Goal: Task Accomplishment & Management: Manage account settings

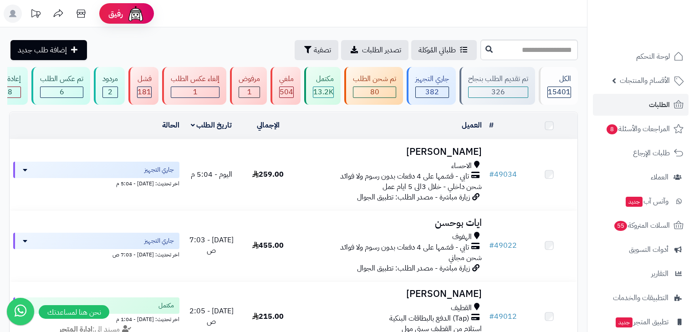
click at [547, 53] on input "text" at bounding box center [529, 50] width 97 height 20
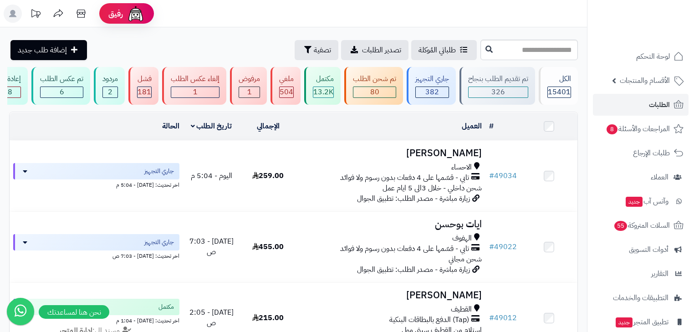
click at [547, 45] on input "text" at bounding box center [529, 50] width 97 height 20
type input "*****"
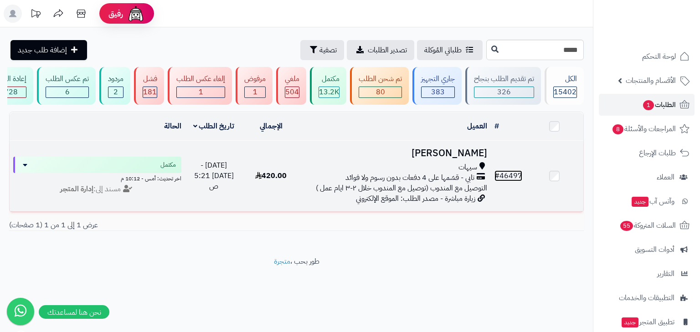
click at [495, 174] on span "#" at bounding box center [496, 175] width 5 height 11
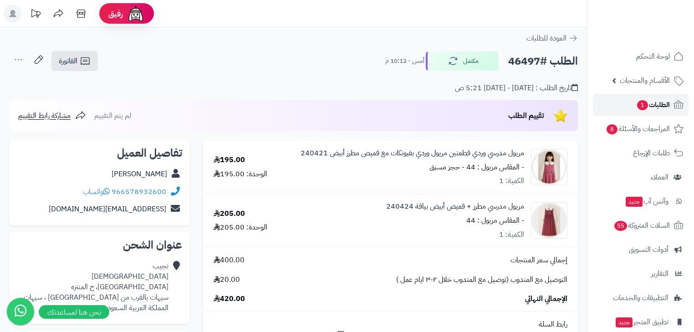
click at [636, 104] on span "الطلبات 1" at bounding box center [653, 104] width 34 height 13
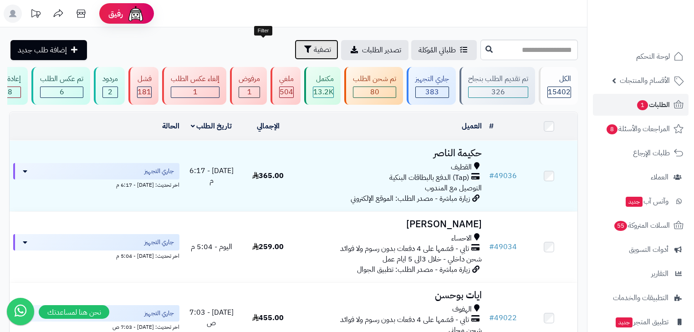
click at [314, 47] on span "تصفية" at bounding box center [322, 49] width 17 height 11
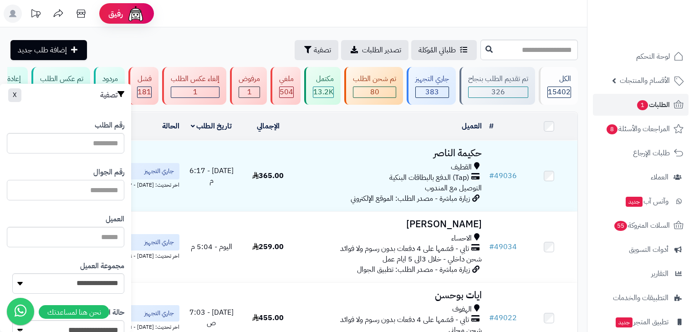
click at [97, 195] on input "text" at bounding box center [66, 190] width 118 height 20
type input "**********"
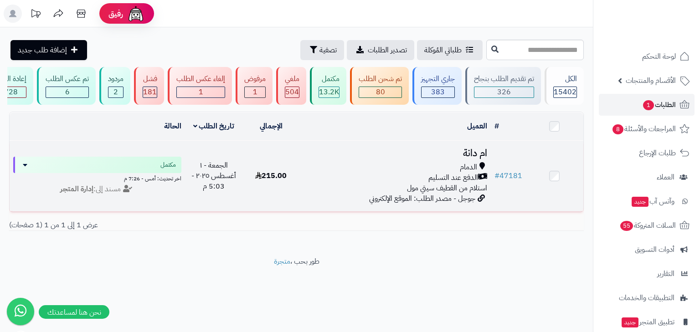
click at [409, 157] on h3 "ام دانة" at bounding box center [395, 153] width 184 height 10
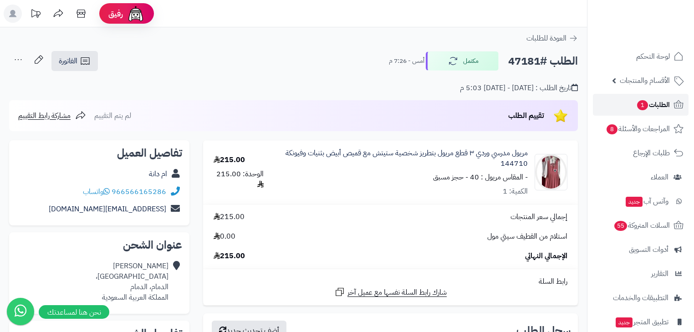
click at [667, 97] on link "الطلبات 1" at bounding box center [641, 105] width 96 height 22
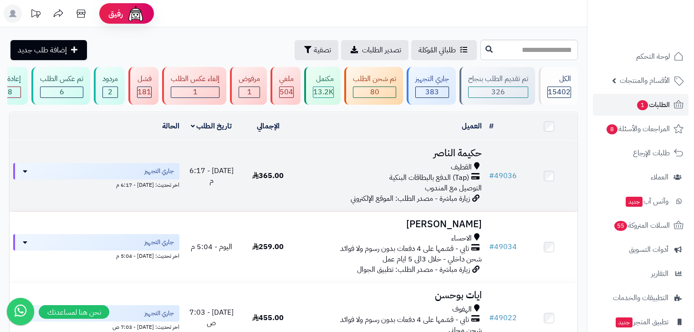
click at [429, 173] on div "القطيف" at bounding box center [391, 167] width 182 height 10
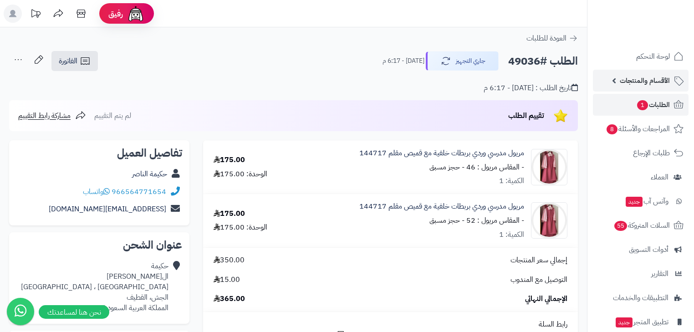
click at [654, 86] on span "الأقسام والمنتجات" at bounding box center [645, 80] width 50 height 13
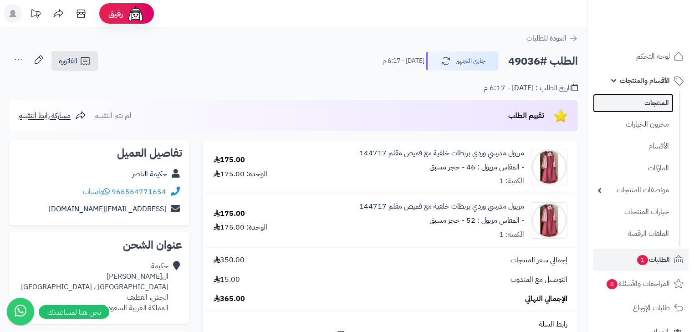
click at [647, 98] on link "المنتجات" at bounding box center [633, 103] width 81 height 19
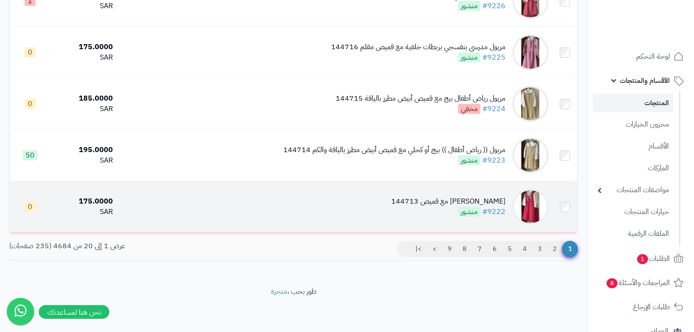
scroll to position [926, 0]
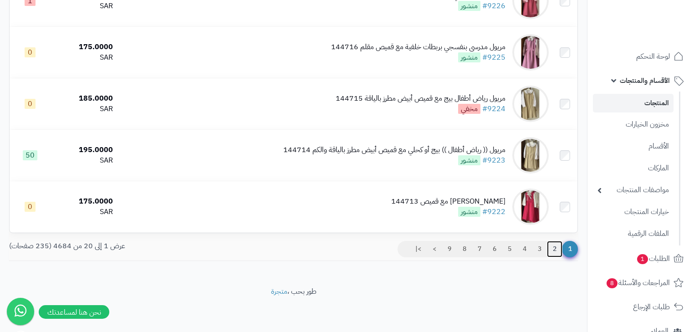
click at [554, 257] on link "2" at bounding box center [554, 249] width 15 height 16
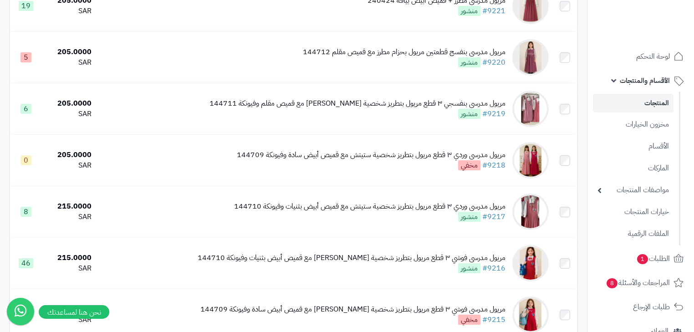
scroll to position [146, 0]
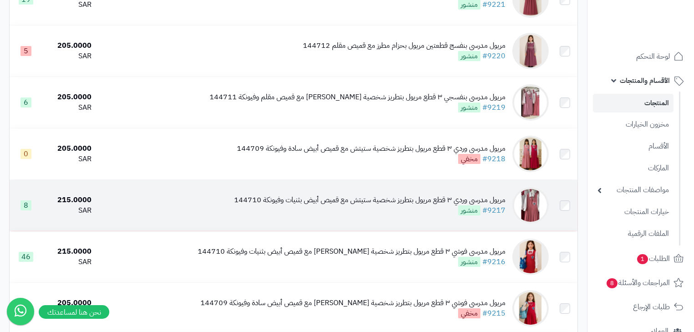
click at [485, 203] on div "مريول مدرسي وردي ٣ قطع مريول بتطريز شخصية ستيتش مع قميص أبيض بثنيات وفيونكة 144…" at bounding box center [369, 200] width 271 height 10
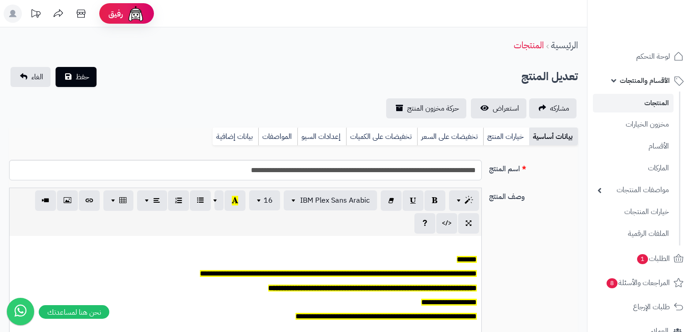
scroll to position [0, 5]
click at [518, 139] on link "خيارات المنتج" at bounding box center [506, 137] width 46 height 18
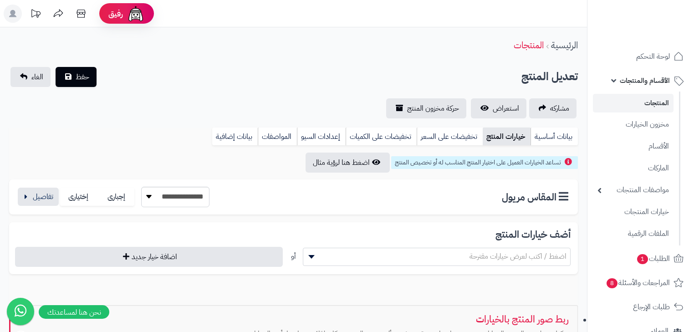
click at [13, 201] on div "**********" at bounding box center [293, 196] width 569 height 35
click at [47, 200] on button "button" at bounding box center [38, 196] width 41 height 18
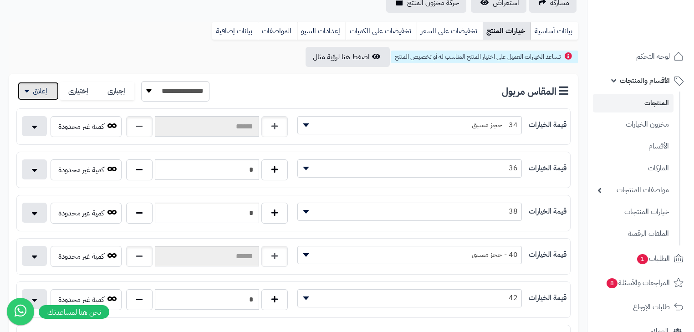
scroll to position [0, 0]
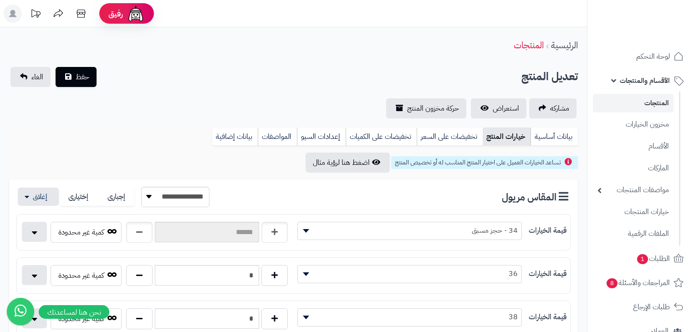
click link "المنتجات"
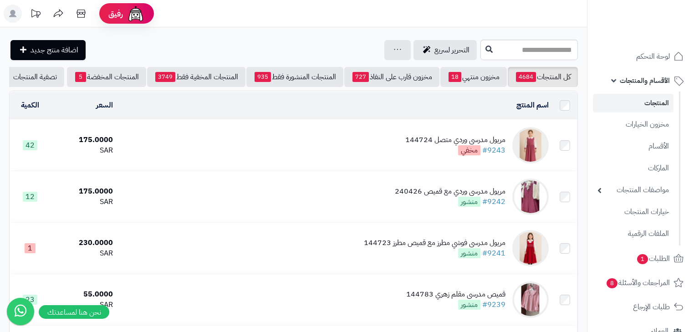
click at [663, 81] on span "الأقسام والمنتجات" at bounding box center [645, 80] width 50 height 13
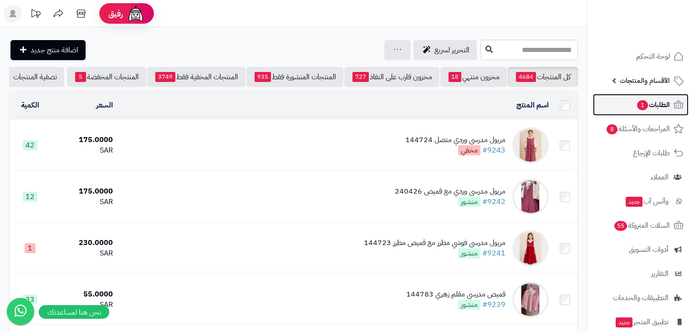
click at [661, 102] on span "الطلبات 1" at bounding box center [653, 104] width 34 height 13
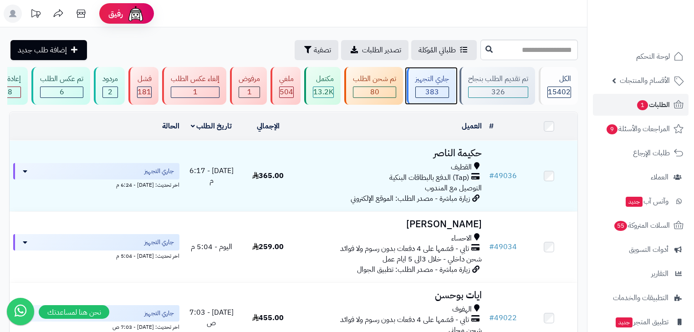
click at [430, 87] on span "383" at bounding box center [432, 92] width 14 height 11
drag, startPoint x: 0, startPoint y: 0, endPoint x: 430, endPoint y: 87, distance: 438.8
click at [430, 87] on span "383" at bounding box center [432, 92] width 14 height 11
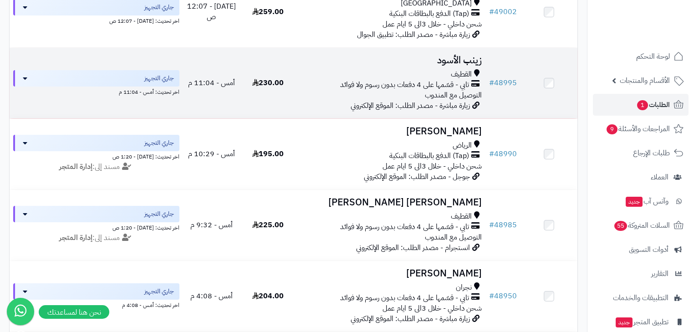
scroll to position [364, 0]
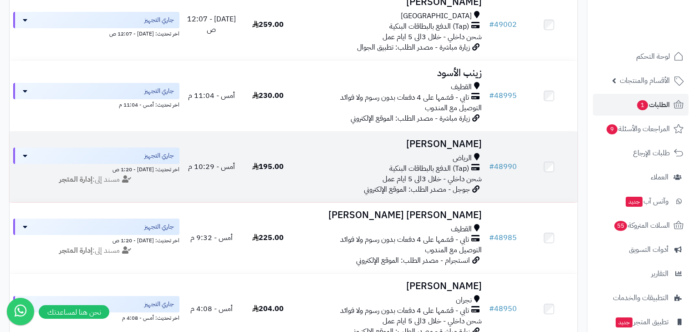
click at [460, 149] on h3 "[PERSON_NAME]" at bounding box center [391, 144] width 182 height 10
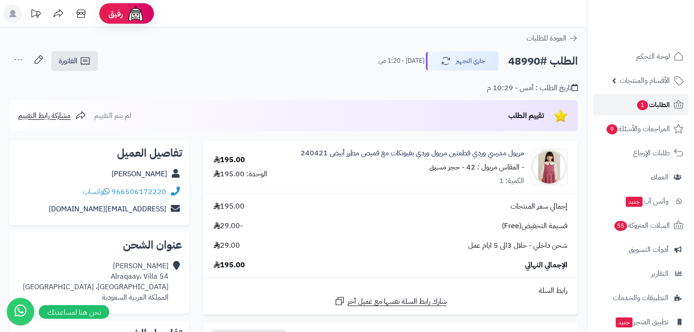
click at [644, 104] on span "1" at bounding box center [642, 105] width 11 height 10
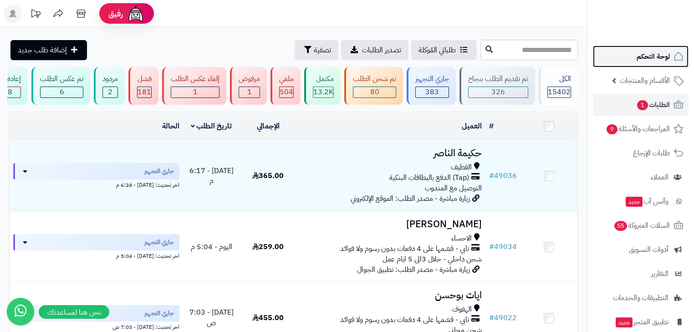
click at [659, 60] on span "لوحة التحكم" at bounding box center [653, 56] width 33 height 13
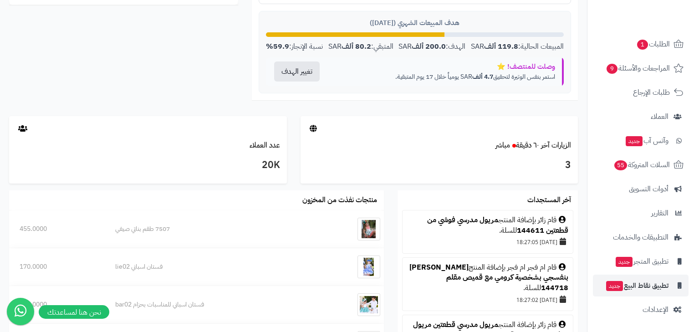
scroll to position [401, 0]
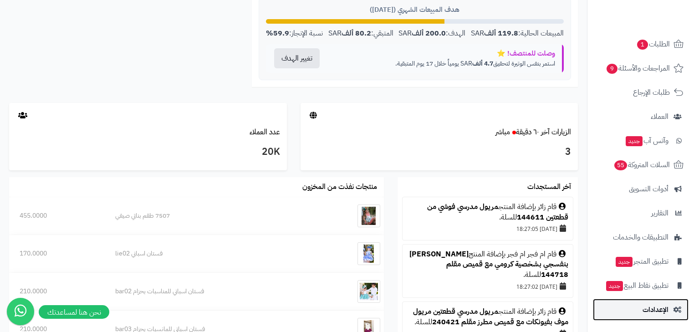
click at [650, 309] on span "الإعدادات" at bounding box center [656, 309] width 26 height 13
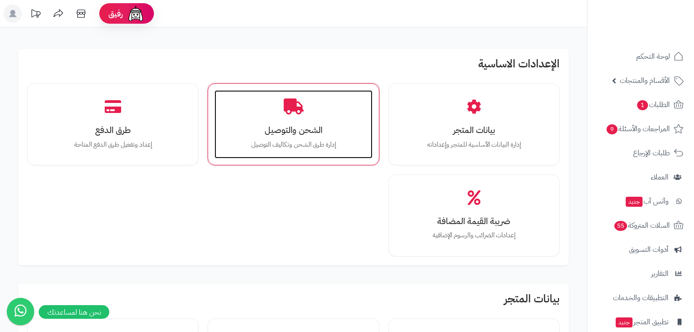
click at [276, 90] on div "الشحن والتوصيل إدارة طرق الشحن وتكاليف التوصيل" at bounding box center [294, 124] width 158 height 68
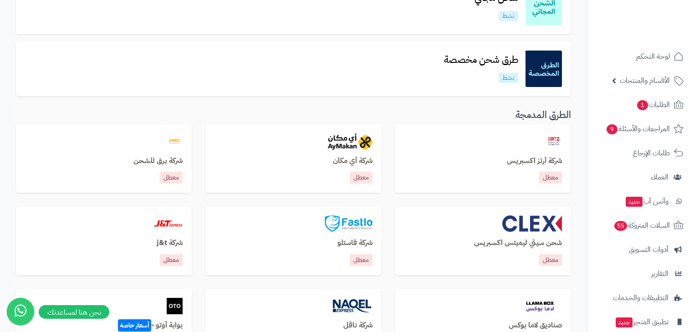
scroll to position [255, 0]
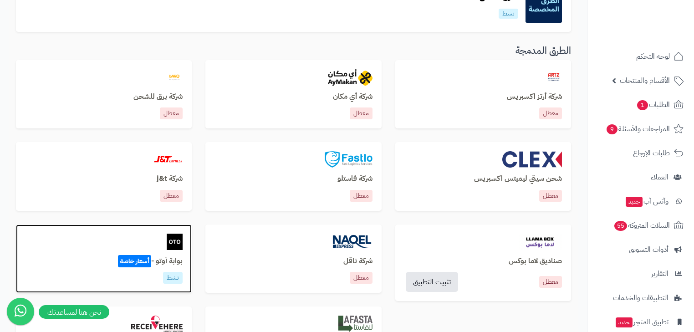
click at [144, 242] on div at bounding box center [104, 242] width 158 height 16
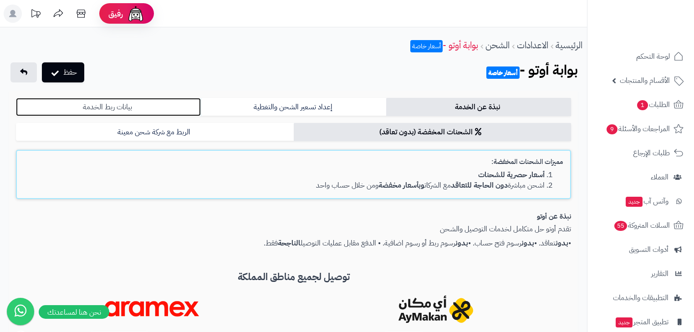
click at [176, 109] on link "بيانات ربط الخدمة" at bounding box center [108, 107] width 185 height 18
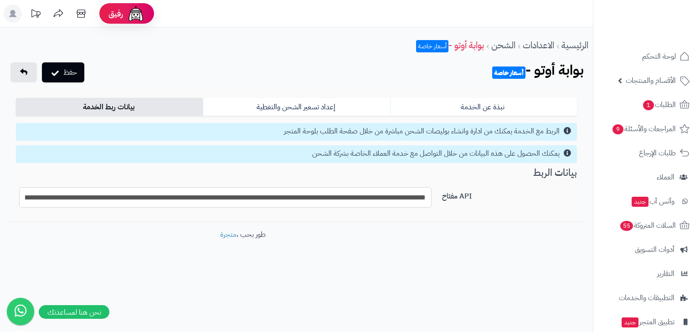
click at [298, 199] on input "**********" at bounding box center [225, 197] width 412 height 20
type input "*"
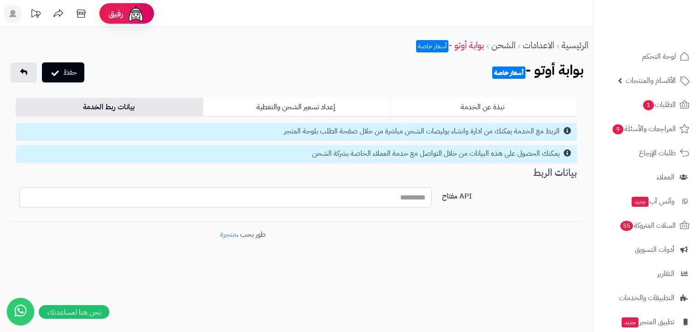
paste input "**********"
type input "**********"
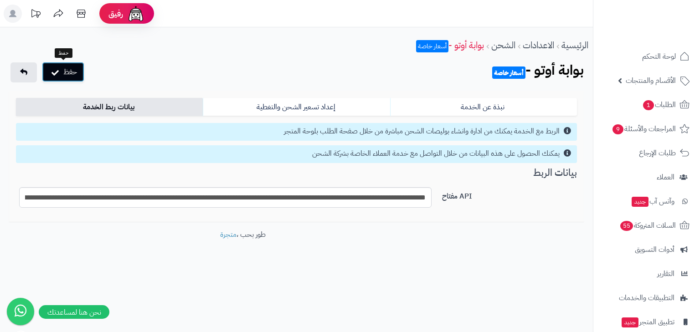
click at [77, 73] on button "حفظ" at bounding box center [63, 72] width 42 height 20
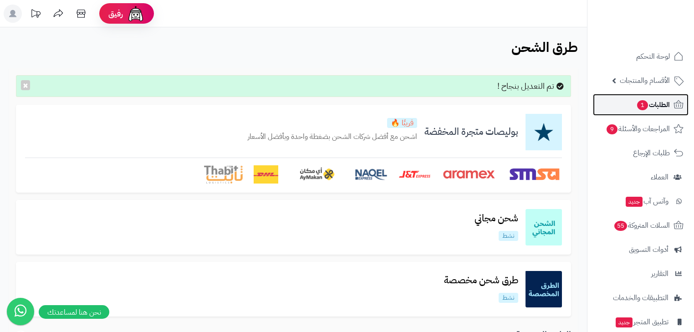
click at [640, 107] on span "1" at bounding box center [643, 105] width 12 height 11
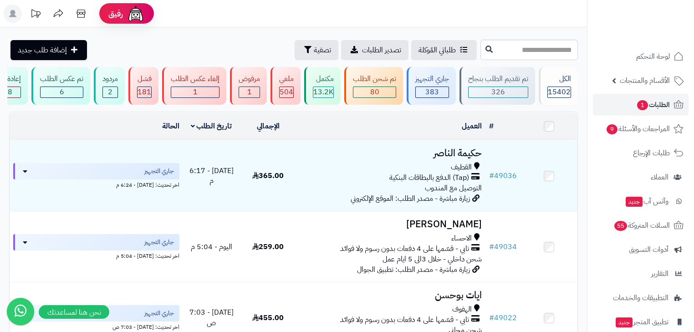
click at [15, 15] on rect at bounding box center [13, 14] width 18 height 18
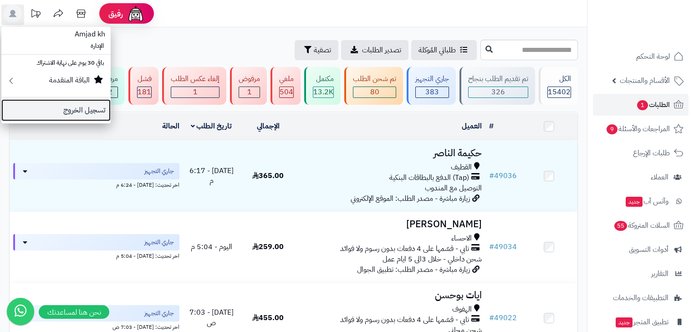
click at [61, 111] on link "تسجيل الخروج" at bounding box center [55, 110] width 109 height 22
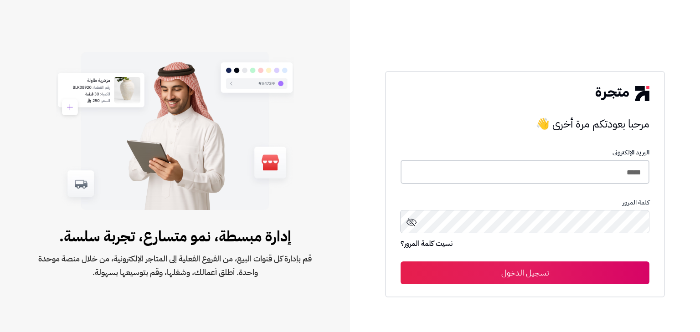
click at [609, 178] on input "*****" at bounding box center [524, 172] width 249 height 24
type input "*****"
click at [597, 266] on button "تسجيل الدخول" at bounding box center [524, 272] width 249 height 23
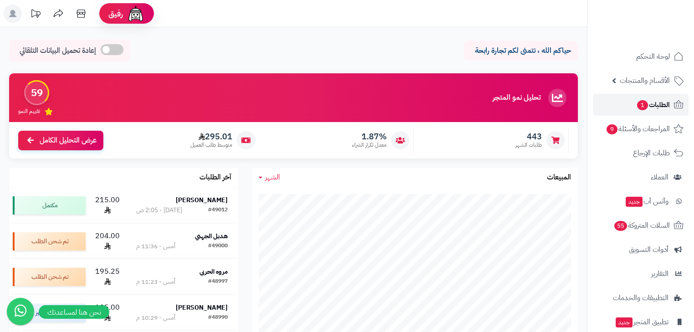
click at [640, 107] on span "1" at bounding box center [642, 105] width 11 height 10
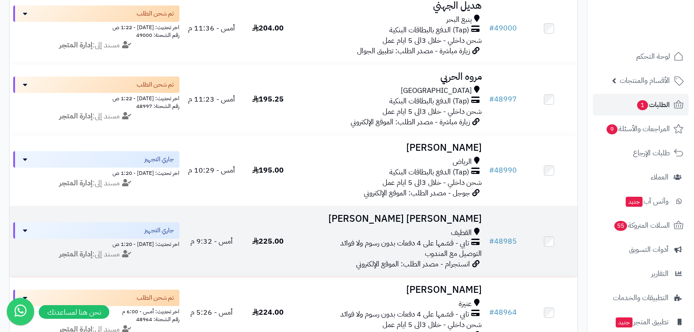
scroll to position [255, 0]
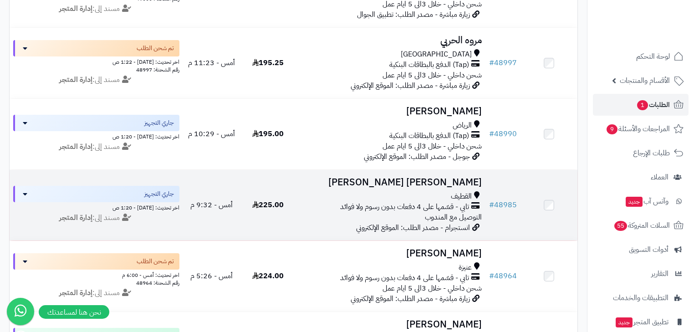
click at [413, 202] on div "القطيف" at bounding box center [391, 196] width 182 height 10
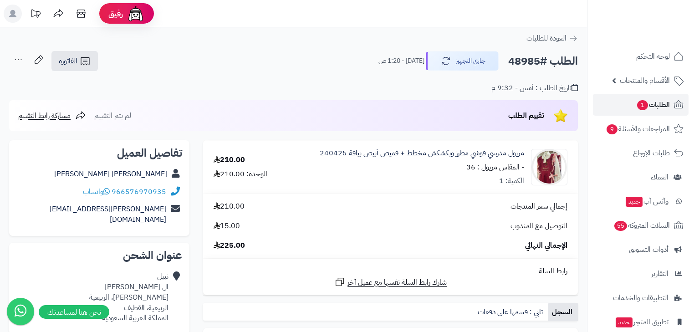
scroll to position [36, 0]
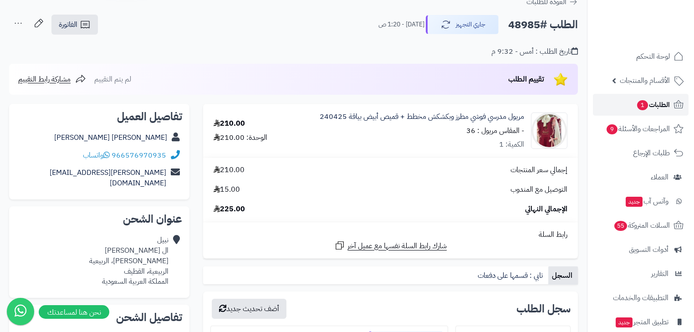
click at [666, 106] on span "الطلبات 1" at bounding box center [653, 104] width 34 height 13
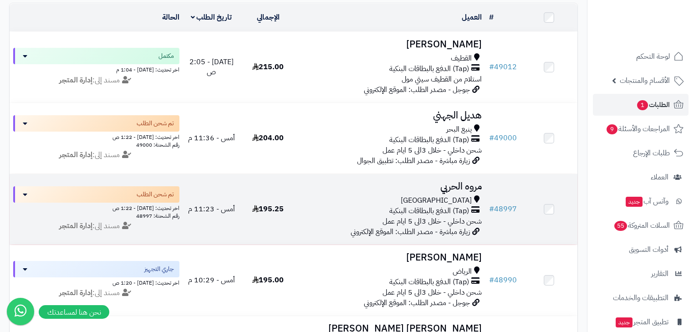
scroll to position [109, 0]
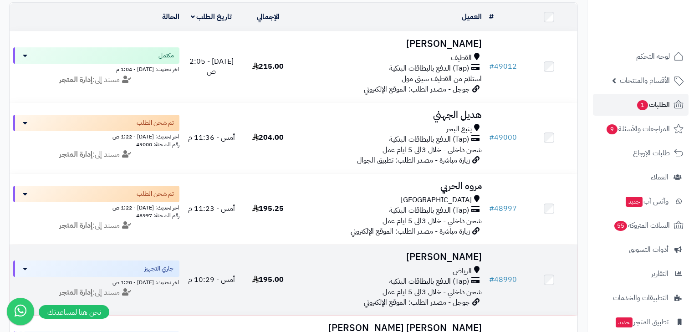
click at [421, 271] on td "Kholud Alghamdi الرياض (Tap) الدفع بالبطاقات البنكية شحن داخلي - خلال 3الى 5 اي…" at bounding box center [391, 280] width 189 height 71
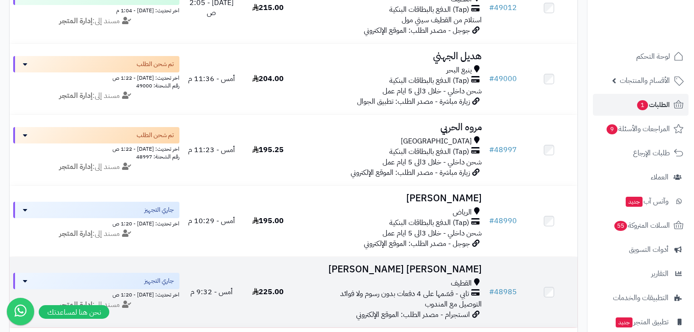
scroll to position [219, 0]
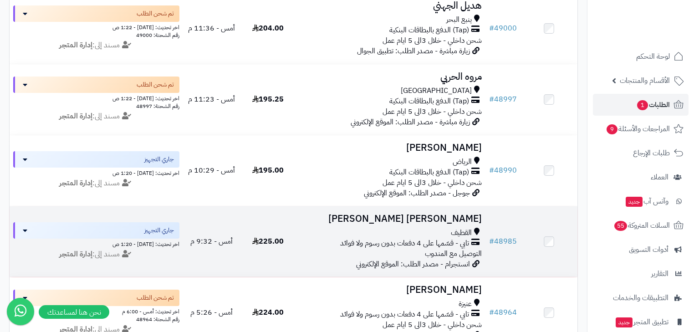
click at [436, 249] on span "تابي - قسّمها على 4 دفعات بدون رسوم ولا فوائد" at bounding box center [404, 243] width 129 height 10
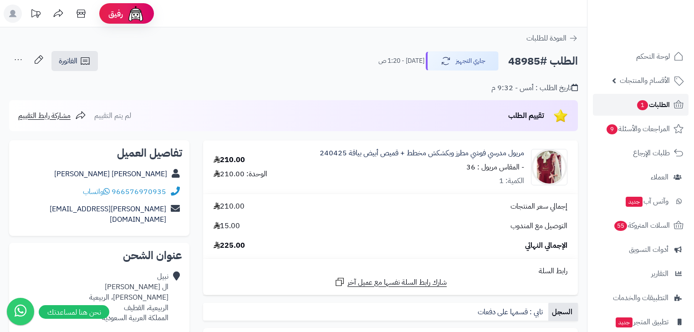
click at [632, 109] on link "الطلبات 1" at bounding box center [641, 105] width 96 height 22
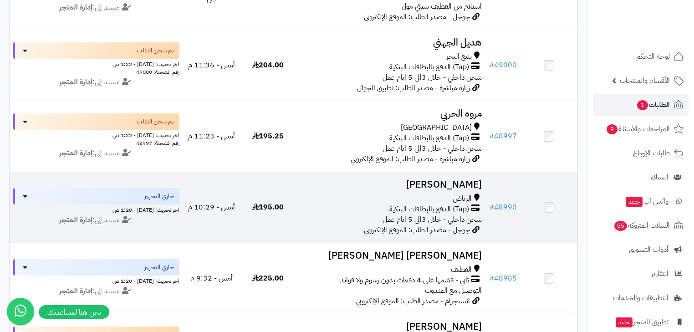
scroll to position [182, 0]
click at [386, 221] on span "شحن داخلي - خلال 3الى 5 ايام عمل" at bounding box center [432, 219] width 99 height 11
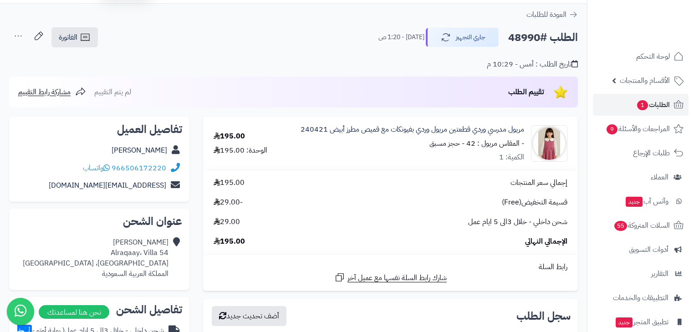
scroll to position [36, 0]
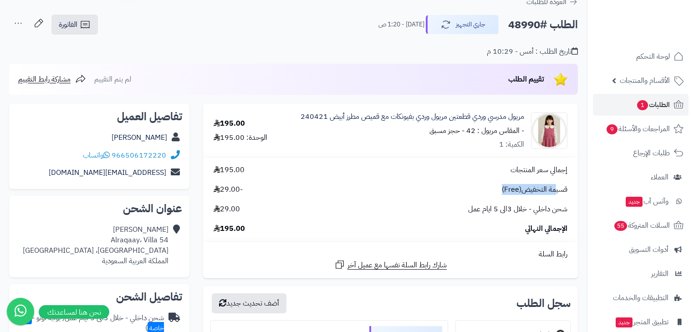
drag, startPoint x: 555, startPoint y: 186, endPoint x: 494, endPoint y: 188, distance: 61.5
click at [494, 188] on div "قسيمة التخفيض(Free) -29.00" at bounding box center [391, 189] width 368 height 10
click at [506, 197] on div "إجمالي سعر المنتجات 195.00 قسيمة التخفيض(Free) -29.00 شحن داخلي - خلال 3الى 5 ا…" at bounding box center [391, 199] width 368 height 69
click at [512, 191] on span "قسيمة التخفيض(Free)" at bounding box center [535, 189] width 66 height 10
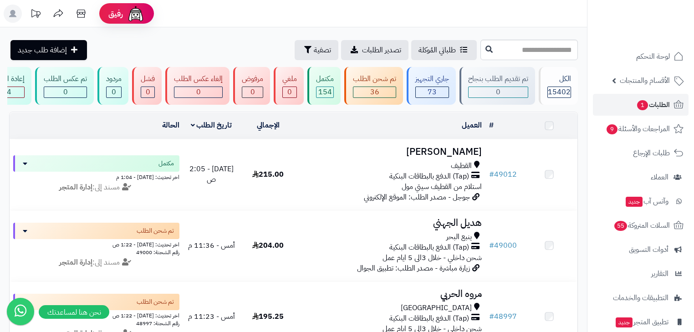
scroll to position [182, 0]
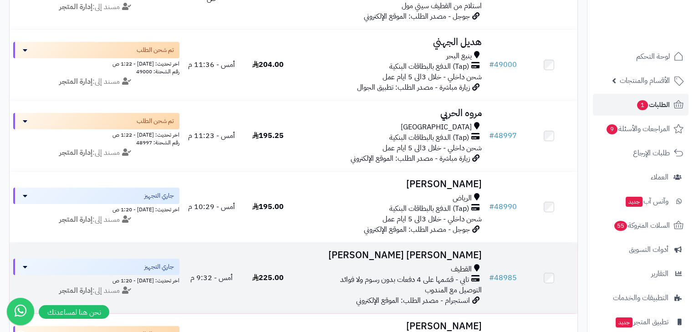
click at [407, 271] on div "القطيف" at bounding box center [391, 269] width 182 height 10
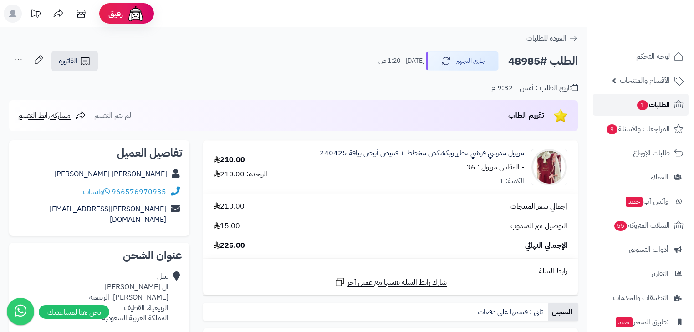
click at [663, 105] on span "الطلبات 1" at bounding box center [653, 104] width 34 height 13
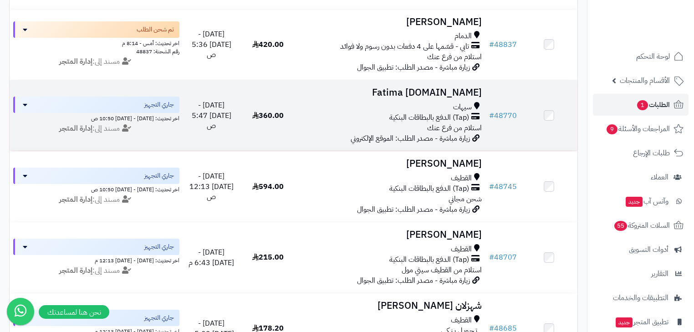
scroll to position [1020, 0]
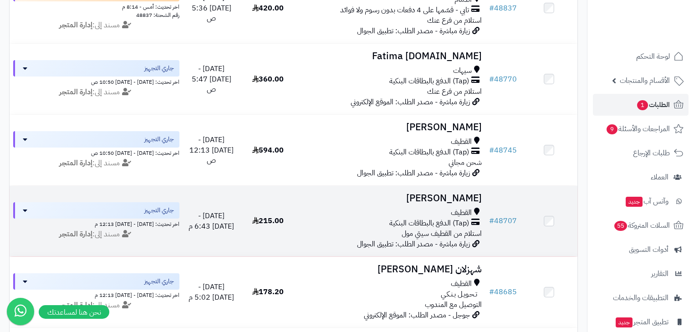
click at [448, 218] on div "القطيف" at bounding box center [391, 213] width 182 height 10
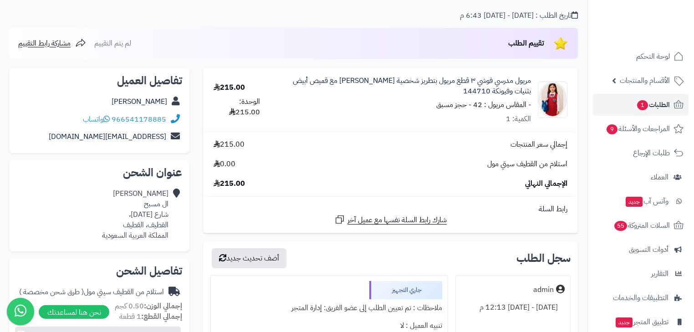
scroll to position [73, 0]
drag, startPoint x: 543, startPoint y: 165, endPoint x: 475, endPoint y: 168, distance: 68.8
click at [475, 168] on div "استلام من القطيف سيتي مول 0.00" at bounding box center [391, 164] width 368 height 10
click at [665, 103] on span "الطلبات 1" at bounding box center [653, 104] width 34 height 13
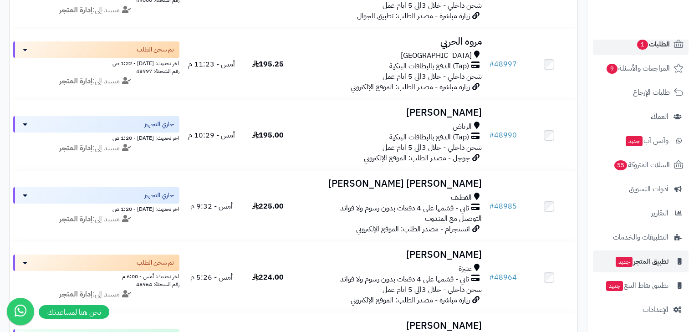
scroll to position [255, 0]
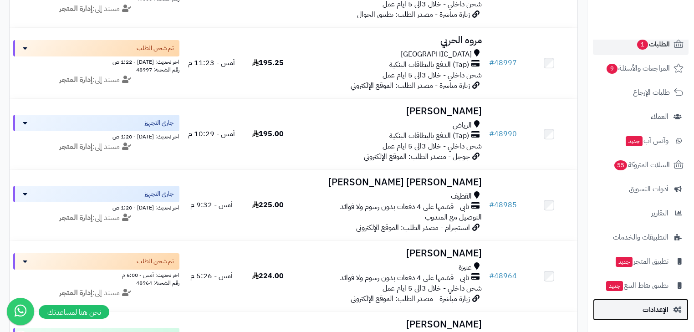
click at [667, 311] on span "الإعدادات" at bounding box center [656, 309] width 26 height 13
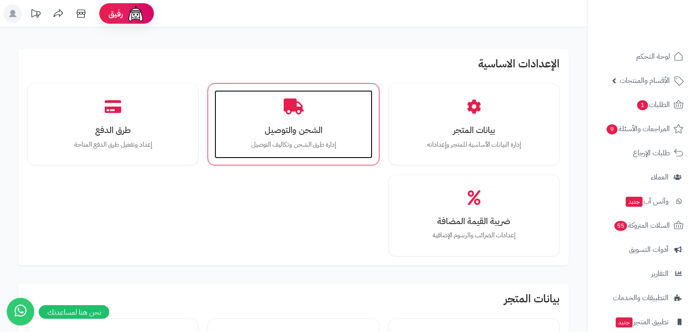
click at [282, 126] on h3 "الشحن والتوصيل" at bounding box center [293, 130] width 139 height 10
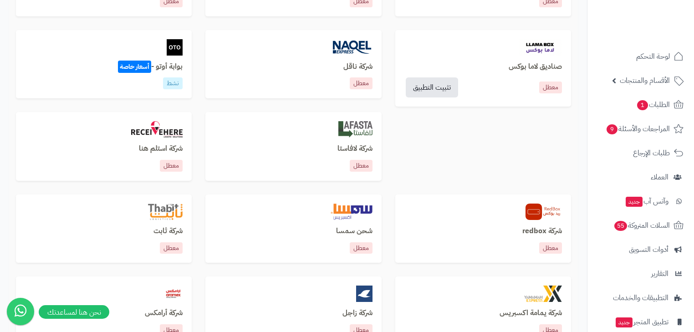
scroll to position [364, 0]
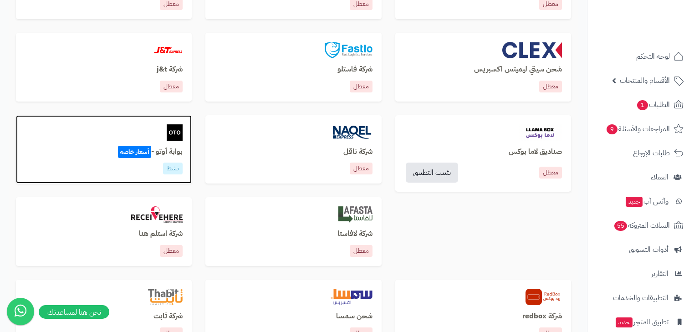
click at [154, 130] on div at bounding box center [104, 132] width 158 height 16
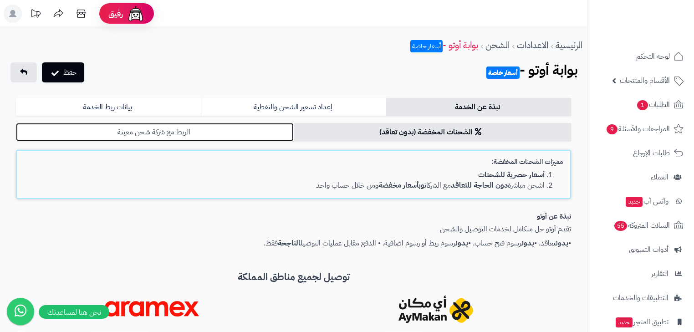
click at [166, 132] on link "الربط مع شركة شحن معينة" at bounding box center [155, 132] width 278 height 18
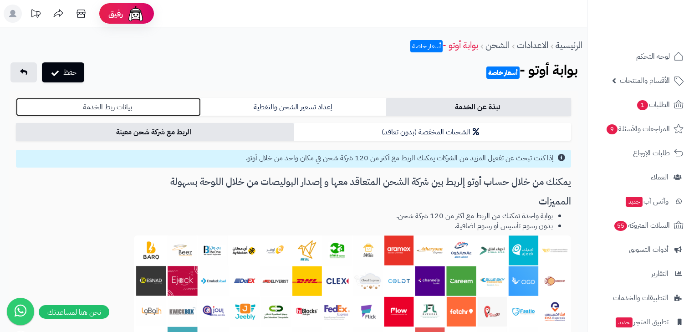
click at [98, 104] on link "بيانات ربط الخدمة" at bounding box center [108, 107] width 185 height 18
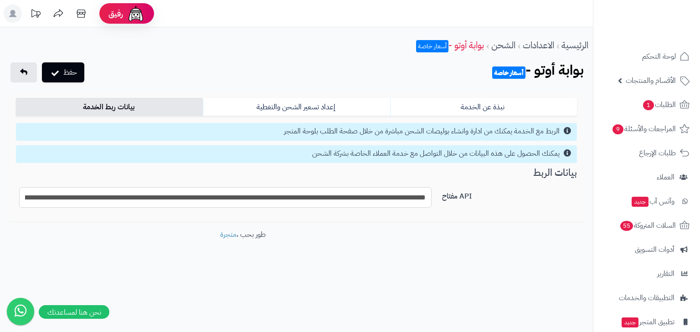
click at [123, 195] on input "**********" at bounding box center [225, 197] width 412 height 20
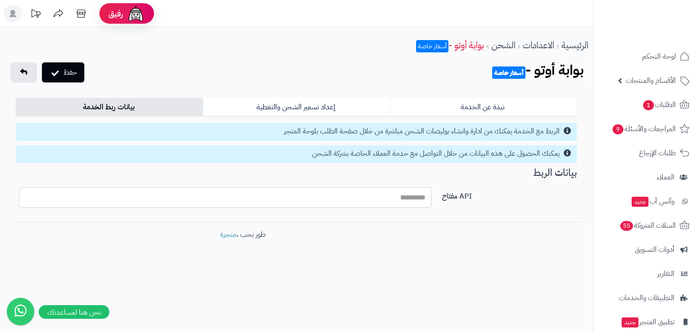
paste input "**********"
type input "**********"
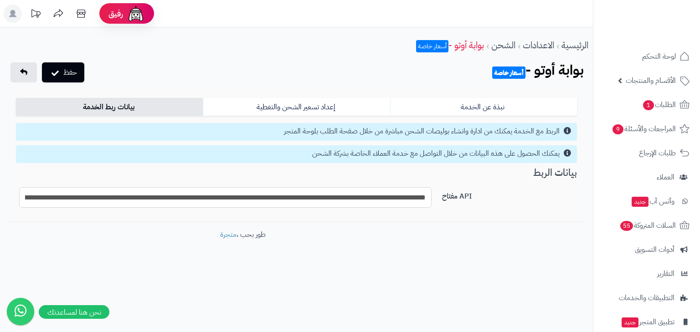
scroll to position [0, -457]
click at [74, 68] on button "حفظ" at bounding box center [63, 72] width 42 height 20
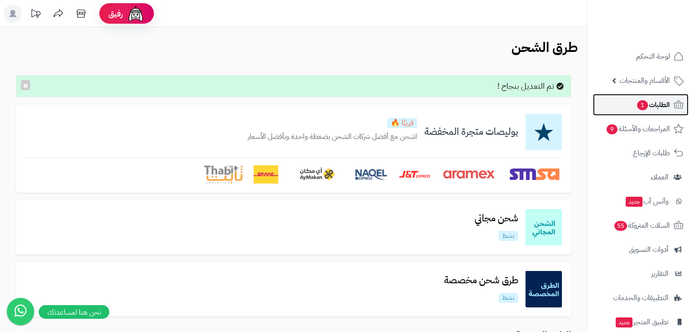
click at [658, 113] on link "الطلبات 1" at bounding box center [641, 105] width 96 height 22
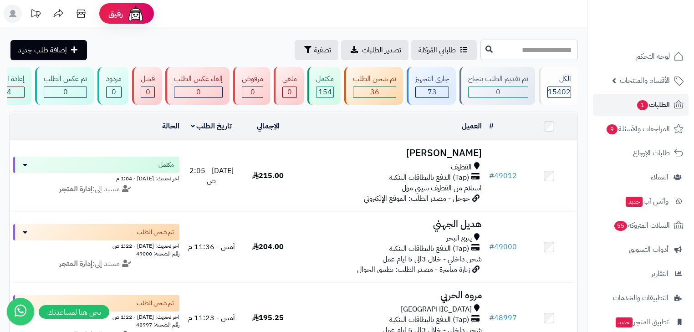
click at [505, 52] on input "text" at bounding box center [529, 50] width 97 height 20
paste input "*****"
type input "*****"
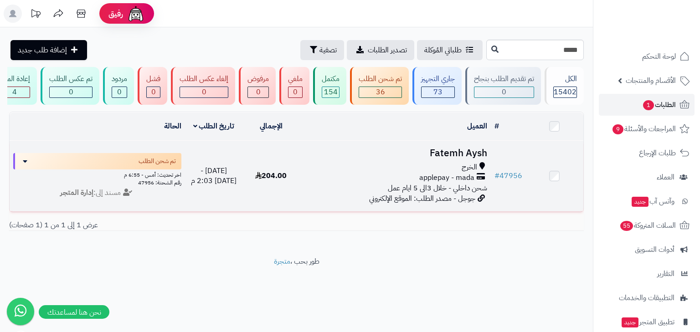
click at [468, 181] on span "applepay - mada" at bounding box center [446, 178] width 55 height 10
